Goal: Find specific page/section: Find specific page/section

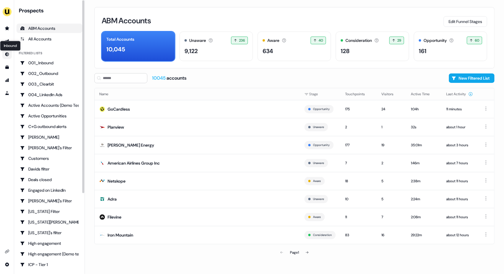
click at [7, 43] on div "Inbound Inbound" at bounding box center [10, 46] width 21 height 10
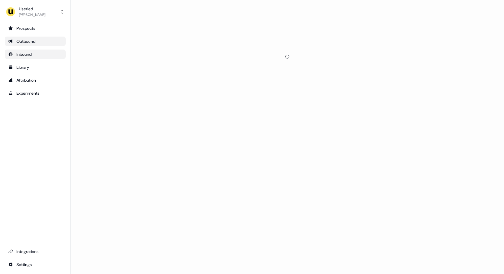
click at [7, 39] on link "Outbound" at bounding box center [35, 41] width 61 height 9
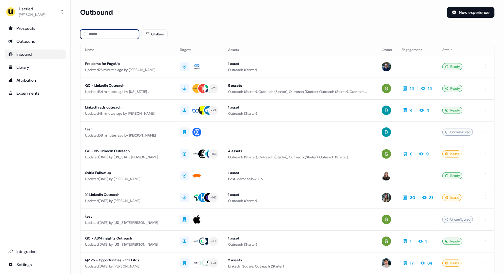
click at [93, 35] on input at bounding box center [109, 33] width 59 height 9
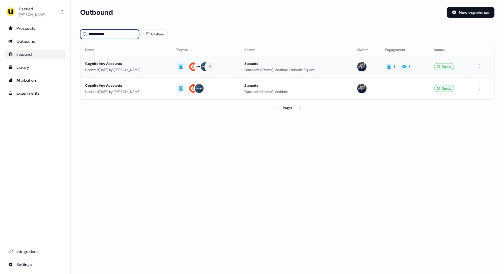
type input "**********"
click at [164, 65] on div "Cognite Key Accounts" at bounding box center [126, 64] width 82 height 6
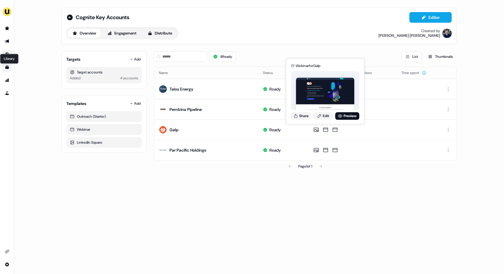
click at [6, 69] on icon "Go to templates" at bounding box center [7, 67] width 4 height 4
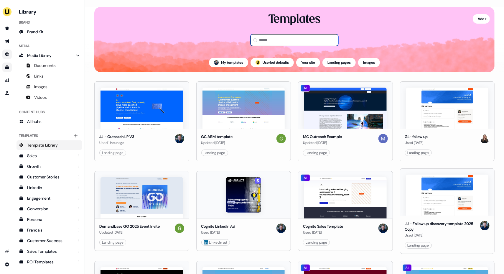
click at [270, 39] on input at bounding box center [294, 40] width 88 height 12
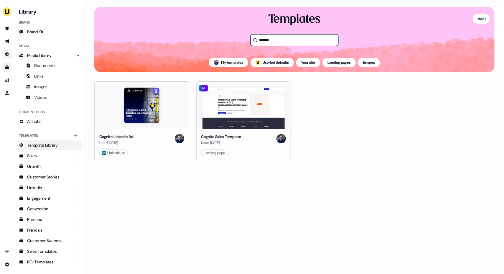
type input "*******"
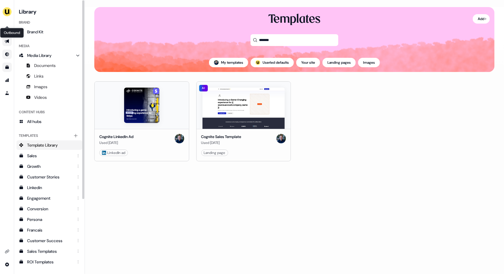
click at [7, 40] on icon "Go to outbound experience" at bounding box center [7, 41] width 4 height 4
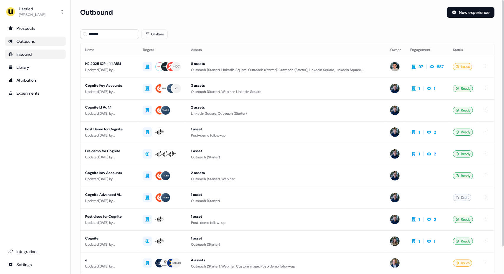
click at [36, 42] on div "Outbound" at bounding box center [35, 41] width 54 height 6
click at [39, 40] on div "Outbound" at bounding box center [35, 41] width 54 height 6
click at [103, 35] on input "*******" at bounding box center [109, 33] width 59 height 9
type input "*"
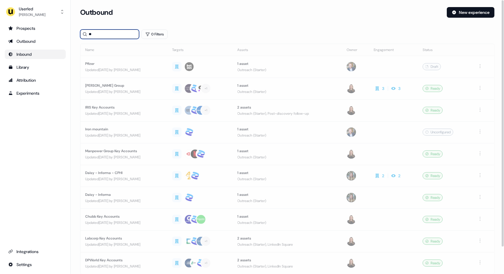
type input "*"
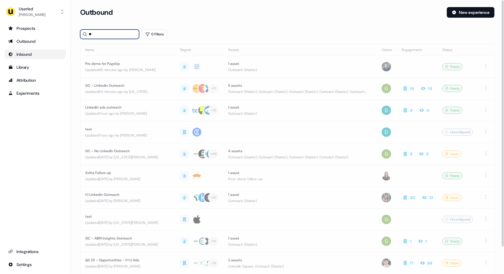
type input "*"
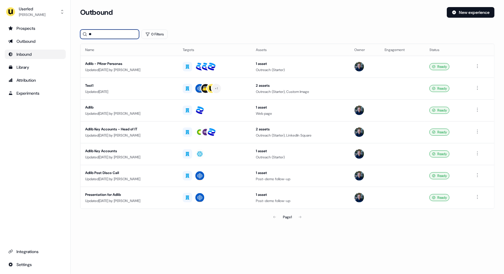
type input "*"
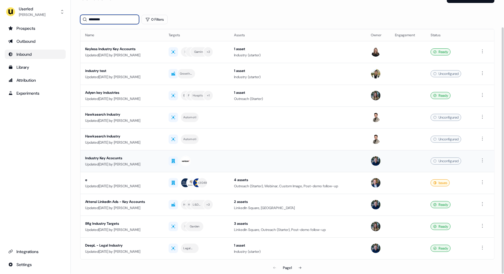
scroll to position [30, 0]
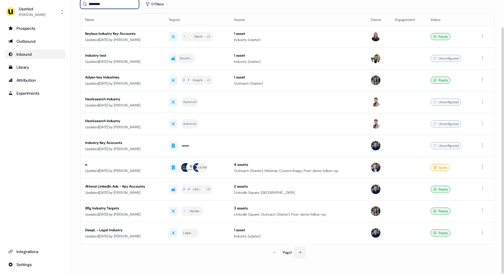
type input "********"
click at [302, 251] on icon at bounding box center [300, 252] width 4 height 4
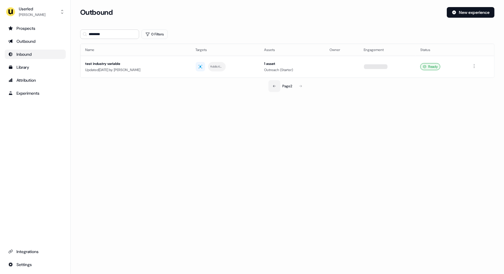
click at [273, 85] on icon at bounding box center [275, 86] width 4 height 4
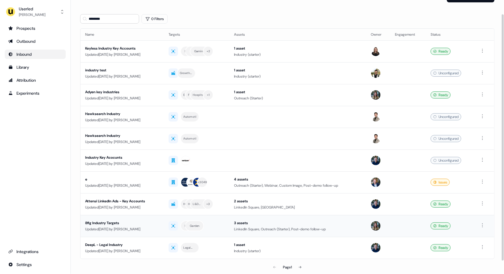
scroll to position [15, 0]
click at [159, 203] on div "Attensi LinkedIn Ads - Key Accounts" at bounding box center [122, 201] width 74 height 6
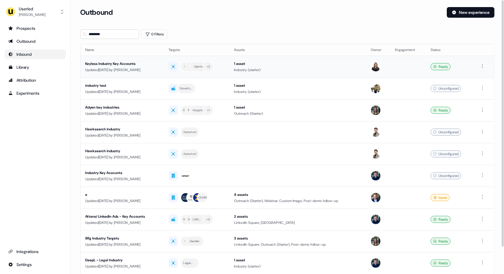
click at [159, 65] on div "Keyless Industry Key Accounts" at bounding box center [122, 64] width 74 height 6
click at [110, 35] on input "********" at bounding box center [109, 33] width 59 height 9
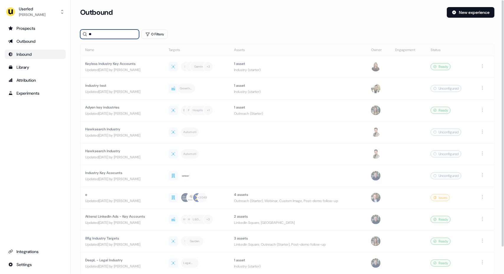
type input "*"
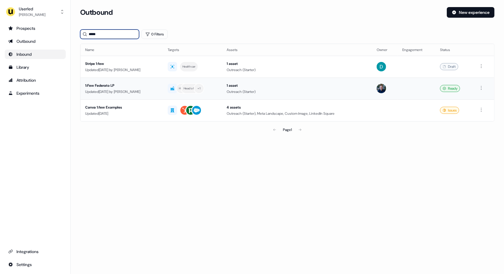
type input "*****"
click at [158, 87] on div "1:Few Federato LP" at bounding box center [121, 86] width 73 height 6
click at [38, 41] on div "Outbound" at bounding box center [35, 41] width 54 height 6
click at [103, 34] on input "*****" at bounding box center [109, 33] width 59 height 9
type input "*"
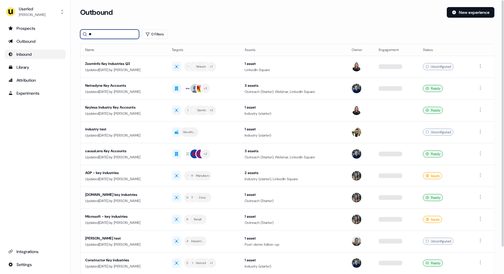
type input "*"
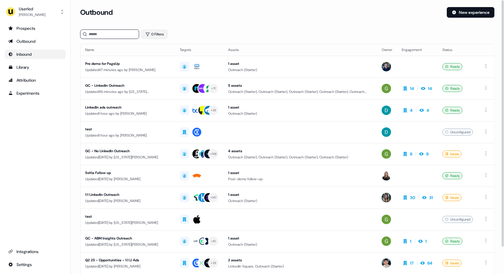
click at [156, 34] on button "0 Filters" at bounding box center [154, 33] width 26 height 9
click at [160, 62] on html "For the best experience switch devices to a bigger screen. Go to Userled.io Use…" at bounding box center [252, 137] width 504 height 274
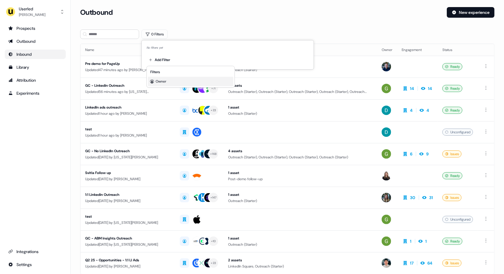
click at [161, 77] on div "Owner" at bounding box center [190, 81] width 85 height 9
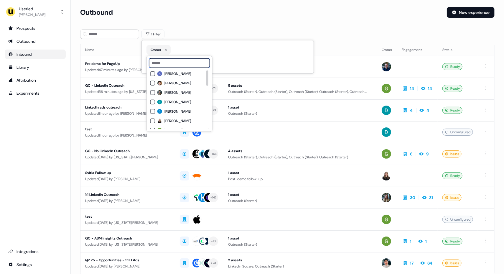
click at [166, 61] on input at bounding box center [179, 62] width 61 height 9
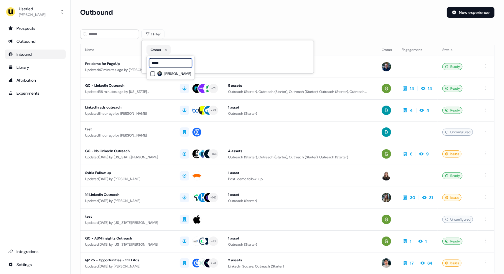
type input "*****"
click at [153, 74] on button "James Johnson" at bounding box center [152, 73] width 5 height 5
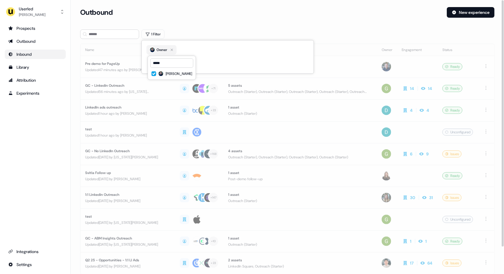
click at [195, 28] on section "Loading... Outbound New experience 1 Filter Name Targets Assets Owner Engagemen…" at bounding box center [287, 156] width 433 height 298
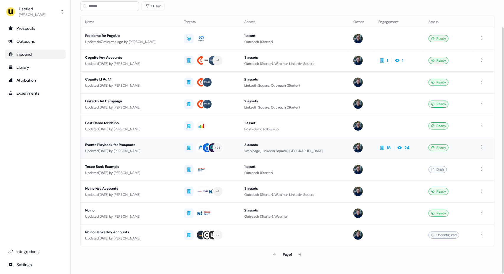
scroll to position [30, 0]
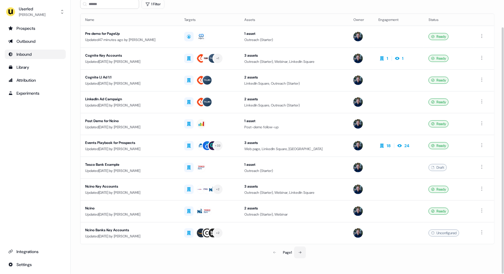
click at [302, 252] on button at bounding box center [300, 252] width 12 height 12
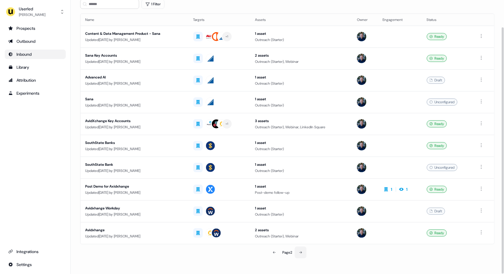
click at [303, 252] on button at bounding box center [301, 252] width 12 height 12
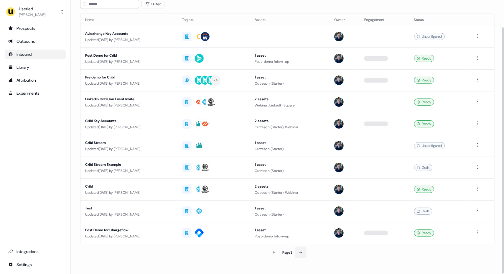
click at [303, 252] on button at bounding box center [301, 252] width 12 height 12
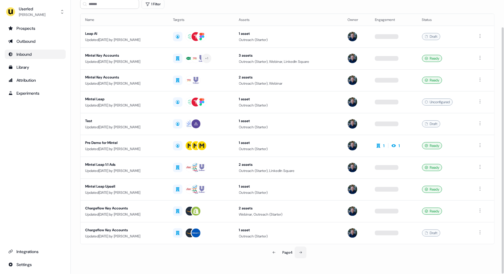
click at [302, 252] on icon at bounding box center [301, 252] width 4 height 4
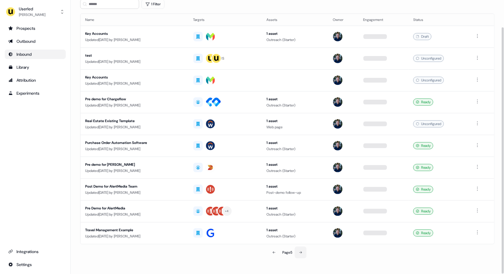
click at [302, 252] on icon at bounding box center [301, 252] width 4 height 4
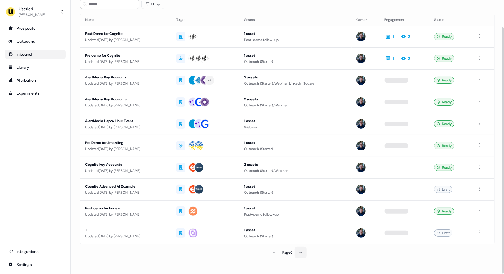
click at [302, 252] on icon at bounding box center [301, 252] width 4 height 4
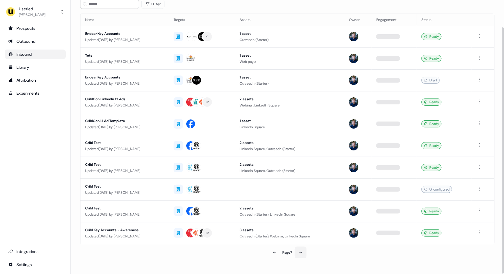
click at [303, 252] on button at bounding box center [301, 252] width 12 height 12
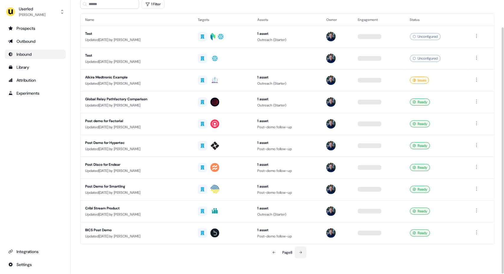
click at [302, 252] on icon at bounding box center [301, 252] width 4 height 4
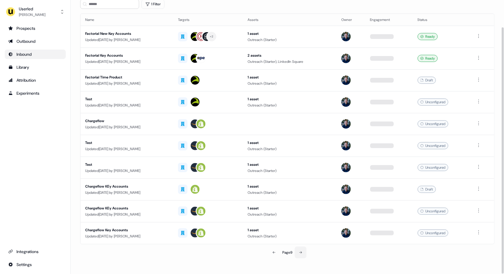
click at [302, 252] on icon at bounding box center [301, 252] width 4 height 4
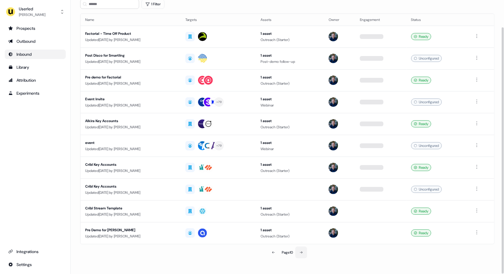
click at [303, 252] on icon at bounding box center [301, 252] width 4 height 4
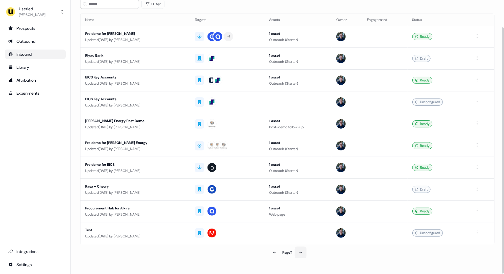
click at [302, 252] on icon at bounding box center [301, 252] width 4 height 4
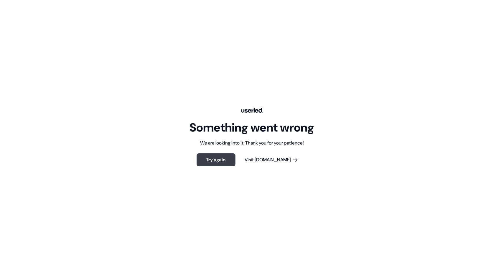
click at [225, 156] on button "Try again" at bounding box center [216, 159] width 39 height 13
